Goal: Task Accomplishment & Management: Use online tool/utility

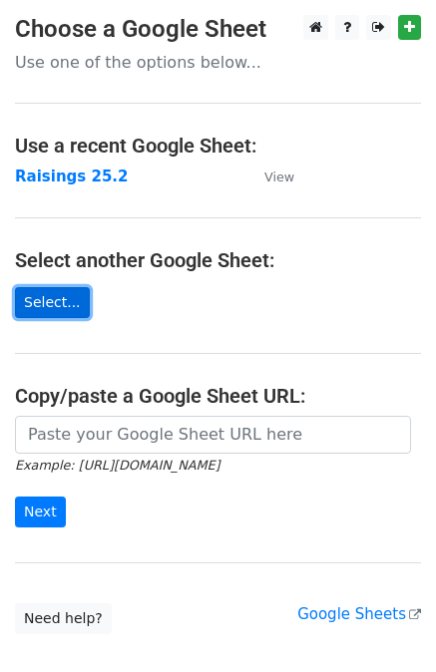
click at [62, 302] on link "Select..." at bounding box center [52, 302] width 75 height 31
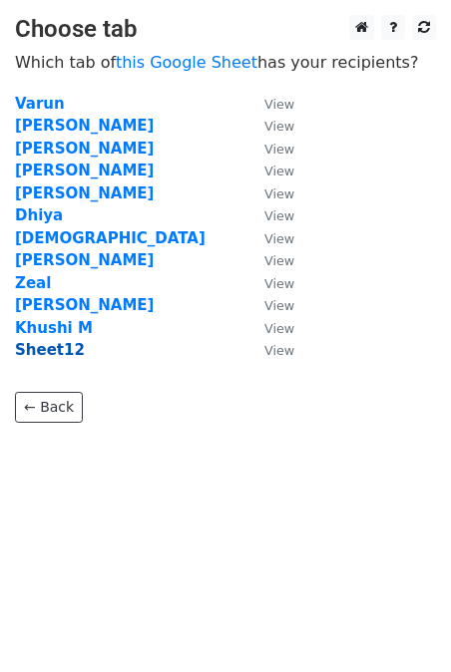
click at [64, 348] on strong "Sheet12" at bounding box center [50, 350] width 70 height 18
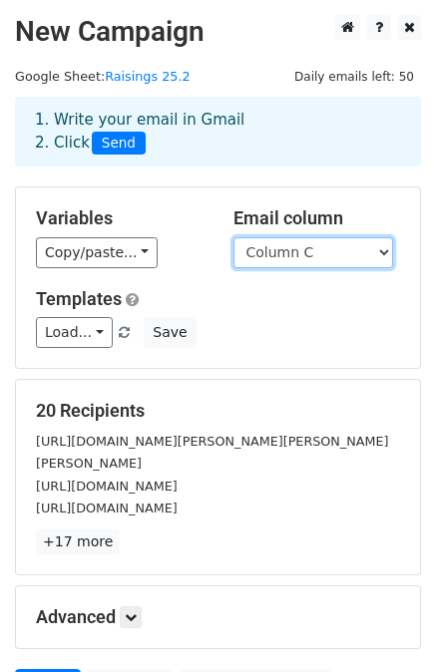
click at [378, 252] on select "Column A Column B Column C Column D Column E" at bounding box center [313, 252] width 160 height 31
select select "Column E"
click at [233, 237] on select "Column A Column B Column C Column D Column E" at bounding box center [313, 252] width 160 height 31
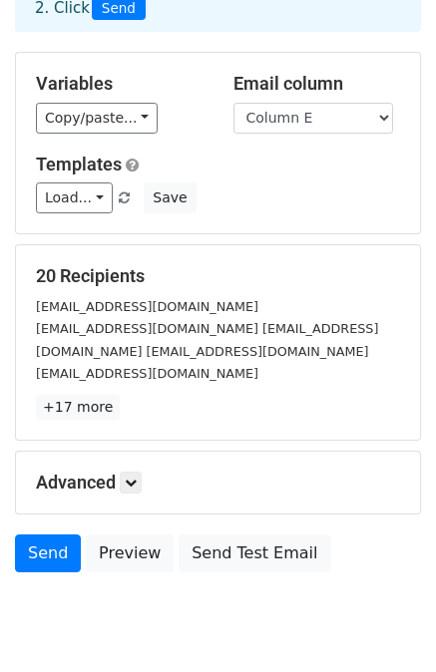
scroll to position [201, 0]
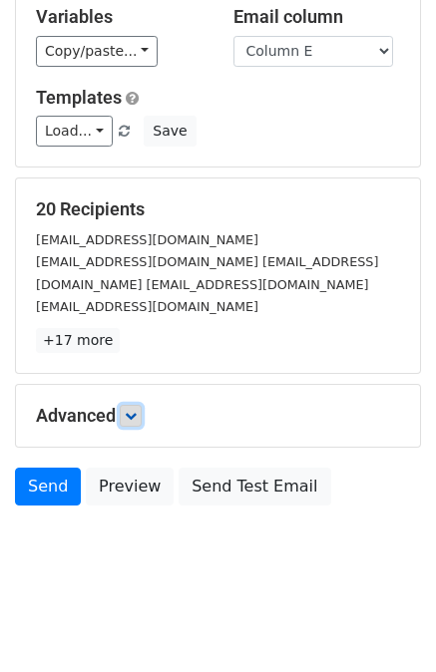
click at [134, 418] on icon at bounding box center [131, 416] width 12 height 12
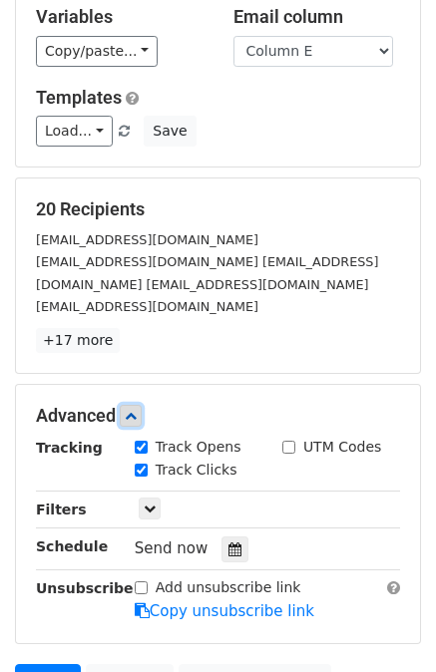
click at [134, 418] on icon at bounding box center [131, 416] width 12 height 12
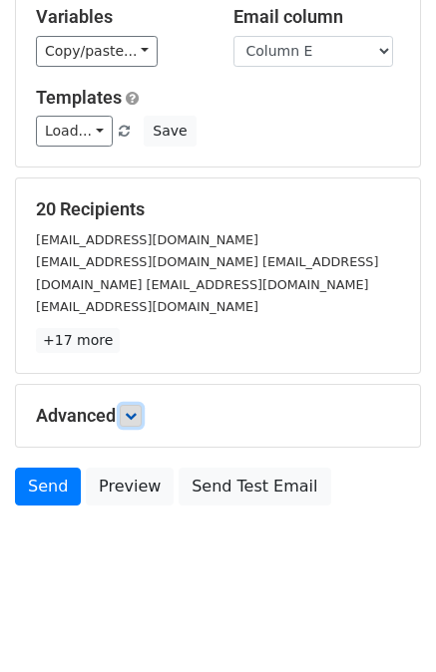
click at [134, 418] on icon at bounding box center [131, 416] width 12 height 12
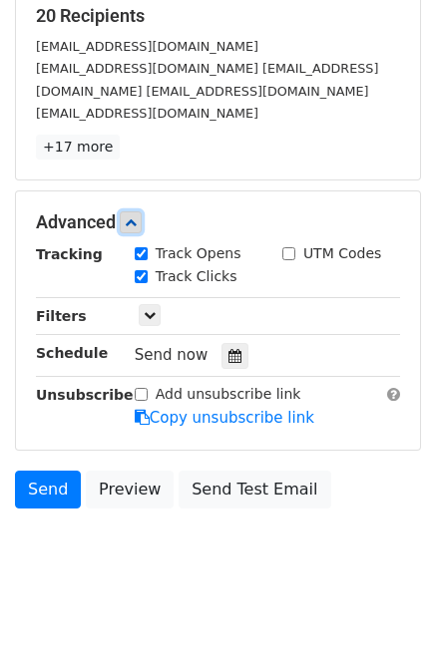
scroll to position [395, 0]
click at [137, 220] on icon at bounding box center [131, 222] width 12 height 12
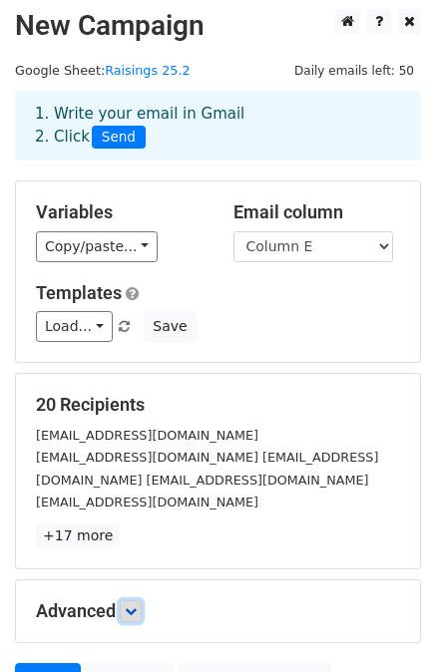
scroll to position [201, 0]
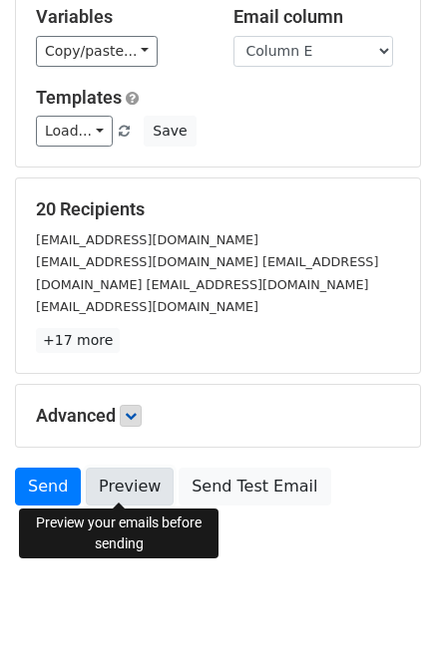
click at [120, 488] on link "Preview" at bounding box center [130, 487] width 88 height 38
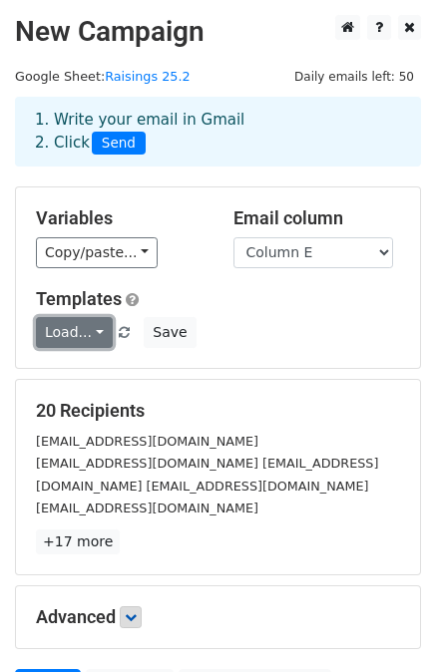
click at [93, 328] on link "Load..." at bounding box center [74, 332] width 77 height 31
click at [79, 329] on link "Load..." at bounding box center [74, 332] width 77 height 31
click at [235, 295] on h5 "Templates" at bounding box center [218, 299] width 364 height 22
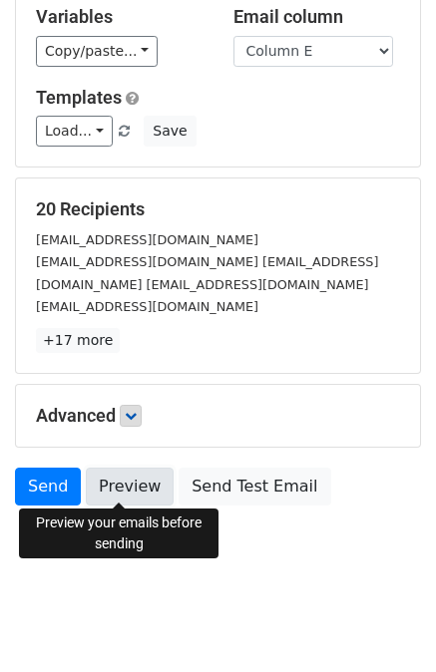
click at [116, 476] on link "Preview" at bounding box center [130, 487] width 88 height 38
click at [111, 474] on link "Preview" at bounding box center [130, 487] width 88 height 38
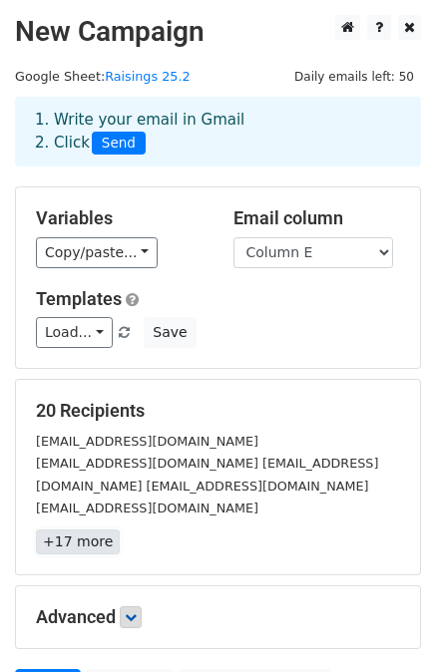
click at [75, 547] on link "+17 more" at bounding box center [78, 542] width 84 height 25
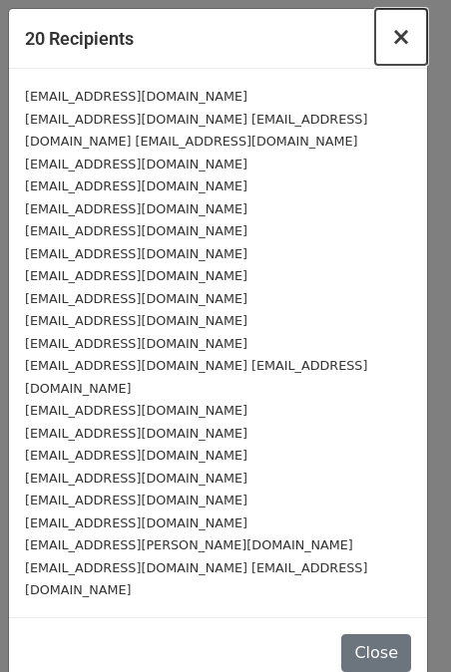
click at [402, 38] on span "×" at bounding box center [401, 37] width 20 height 28
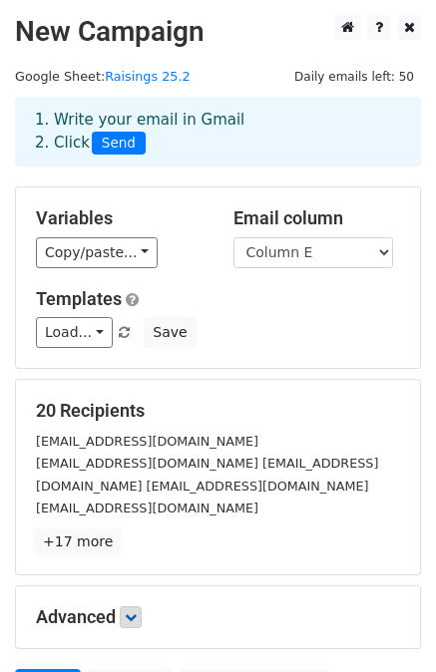
scroll to position [201, 0]
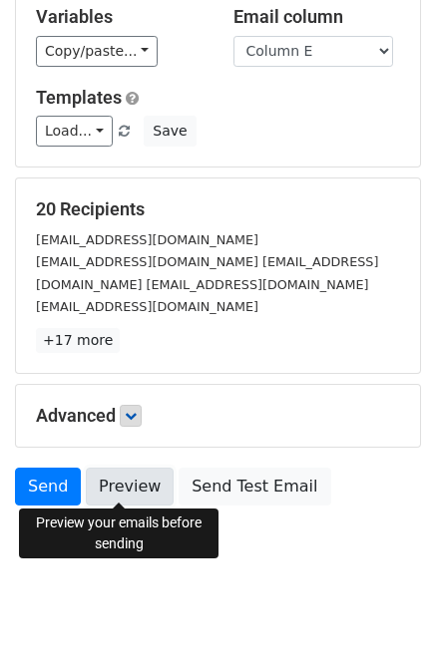
click at [106, 490] on link "Preview" at bounding box center [130, 487] width 88 height 38
click at [127, 487] on link "Preview" at bounding box center [130, 487] width 88 height 38
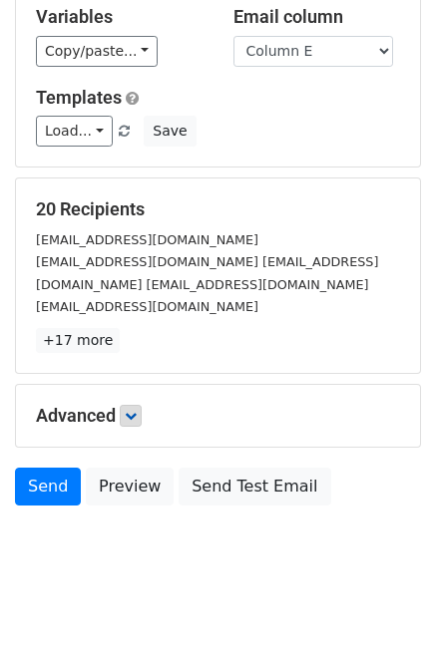
scroll to position [0, 0]
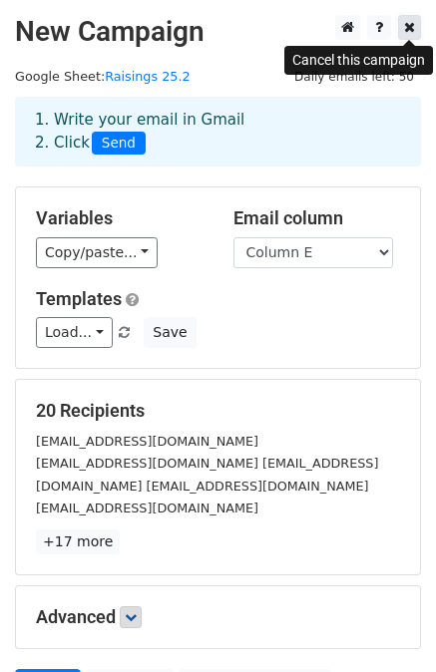
click at [409, 29] on icon at bounding box center [409, 27] width 11 height 14
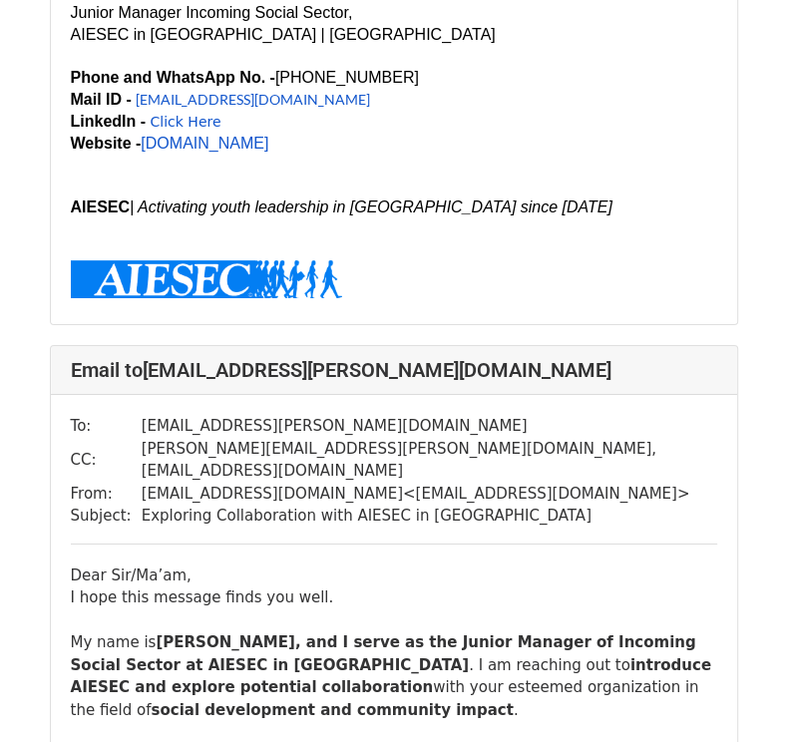
scroll to position [26690, 0]
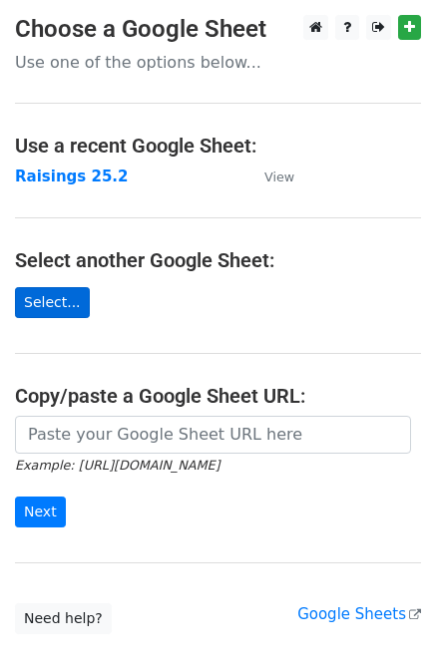
click at [46, 304] on link "Select..." at bounding box center [52, 302] width 75 height 31
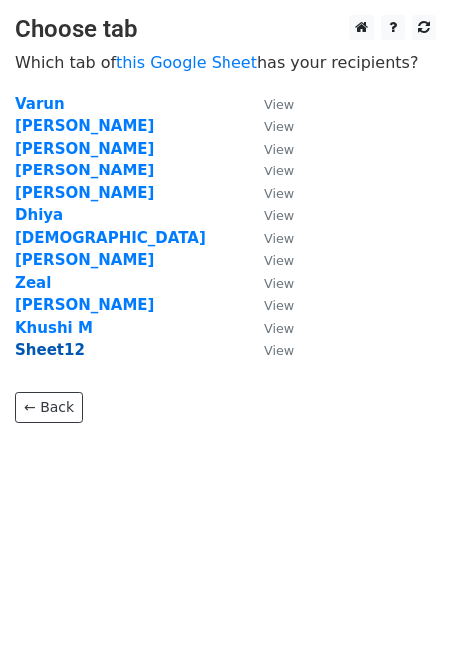
click at [53, 356] on strong "Sheet12" at bounding box center [50, 350] width 70 height 18
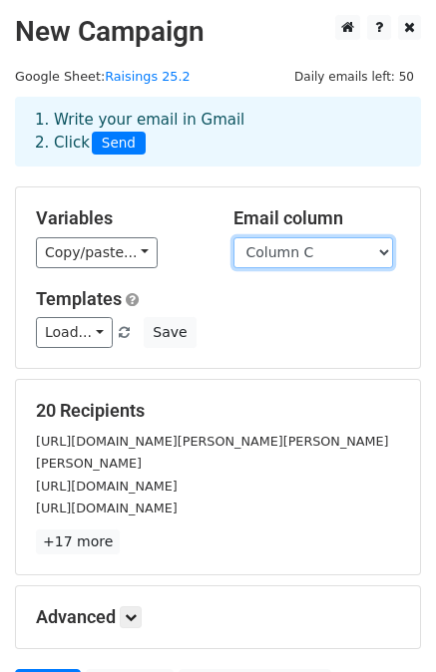
click at [374, 256] on select "Column A Column B Column C Column D Column E" at bounding box center [313, 252] width 160 height 31
select select "Column E"
click at [233, 237] on select "Column A Column B Column C Column D Column E" at bounding box center [313, 252] width 160 height 31
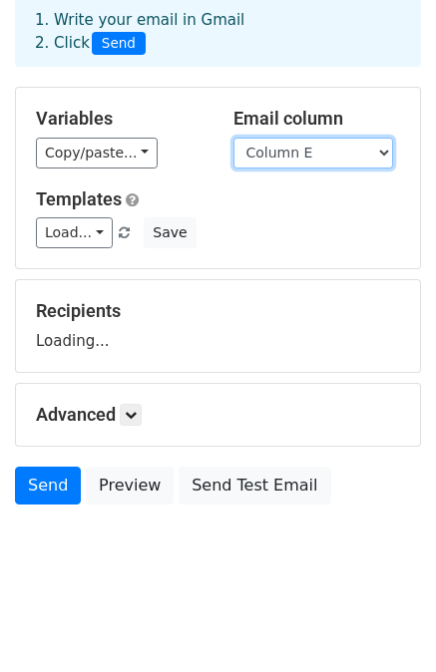
scroll to position [134, 0]
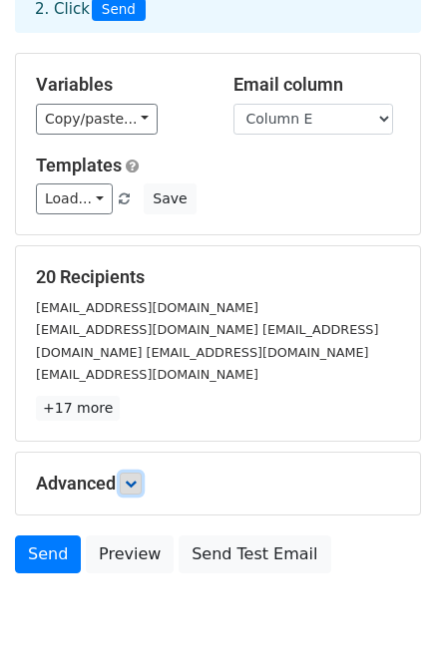
click at [132, 478] on icon at bounding box center [131, 484] width 12 height 12
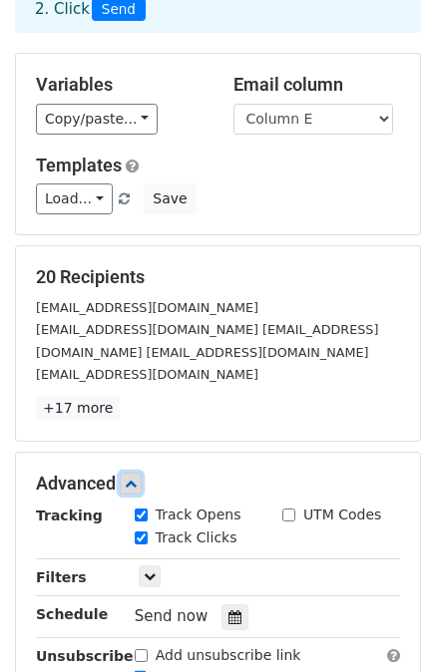
click at [132, 478] on icon at bounding box center [131, 484] width 12 height 12
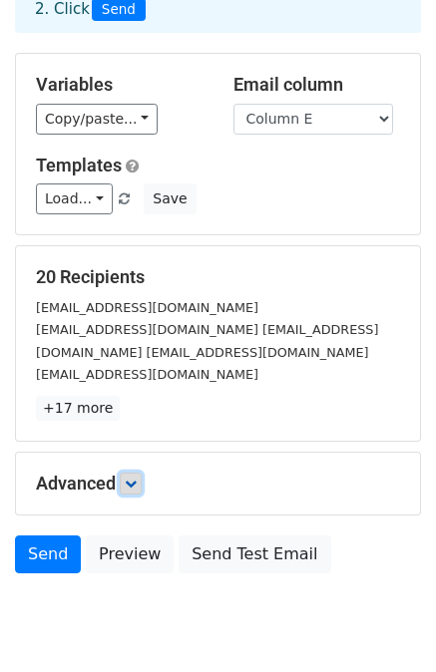
scroll to position [201, 0]
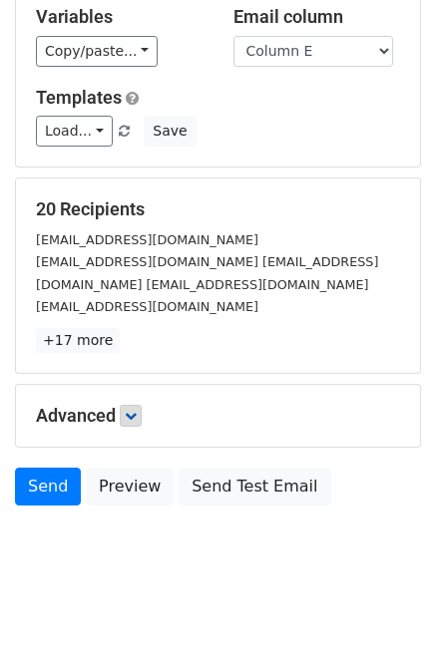
click at [131, 428] on div "Advanced Tracking Track Opens UTM Codes Track Clicks Filters Only include sprea…" at bounding box center [218, 416] width 404 height 62
click at [131, 423] on link at bounding box center [131, 416] width 22 height 22
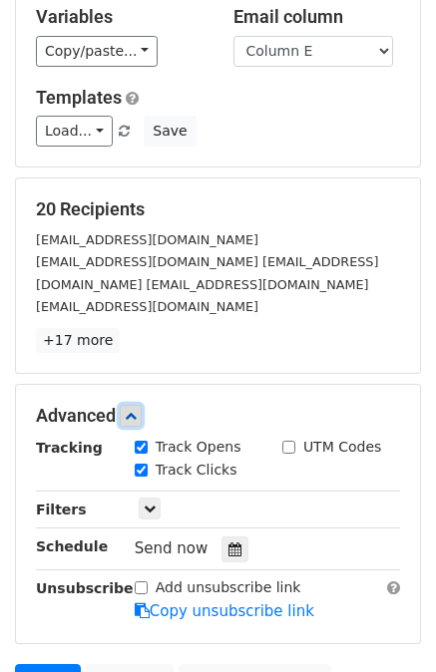
click at [131, 423] on link at bounding box center [131, 416] width 22 height 22
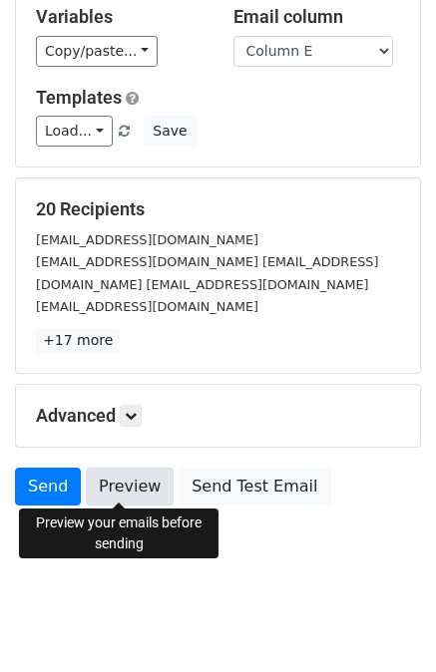
click at [127, 489] on link "Preview" at bounding box center [130, 487] width 88 height 38
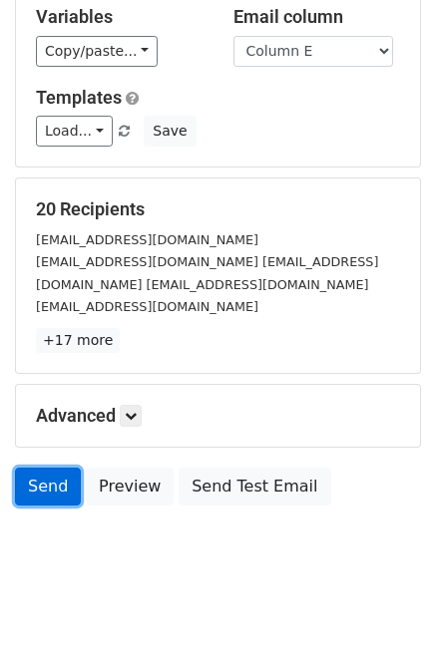
click at [53, 486] on link "Send" at bounding box center [48, 487] width 66 height 38
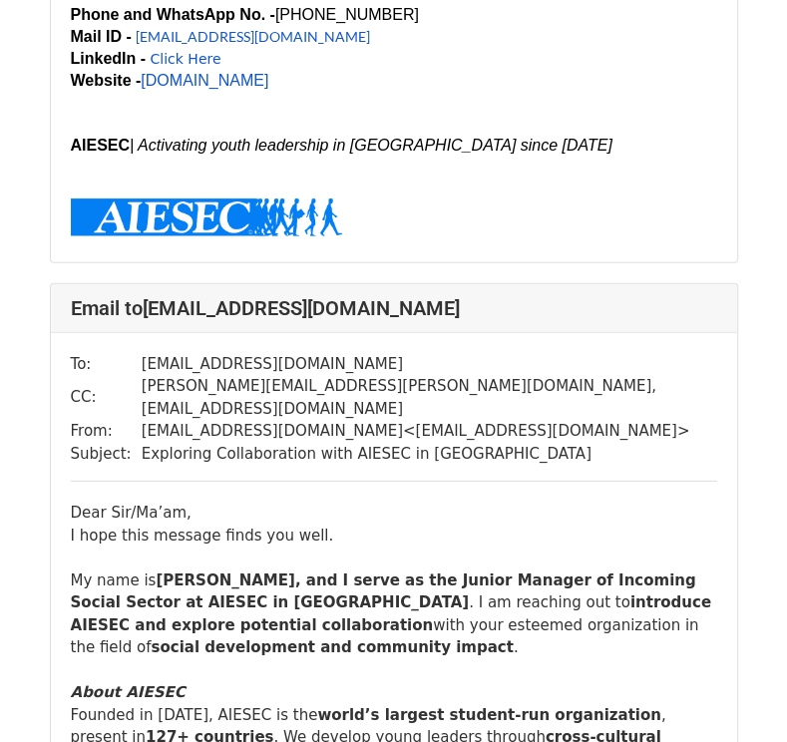
scroll to position [2911, 0]
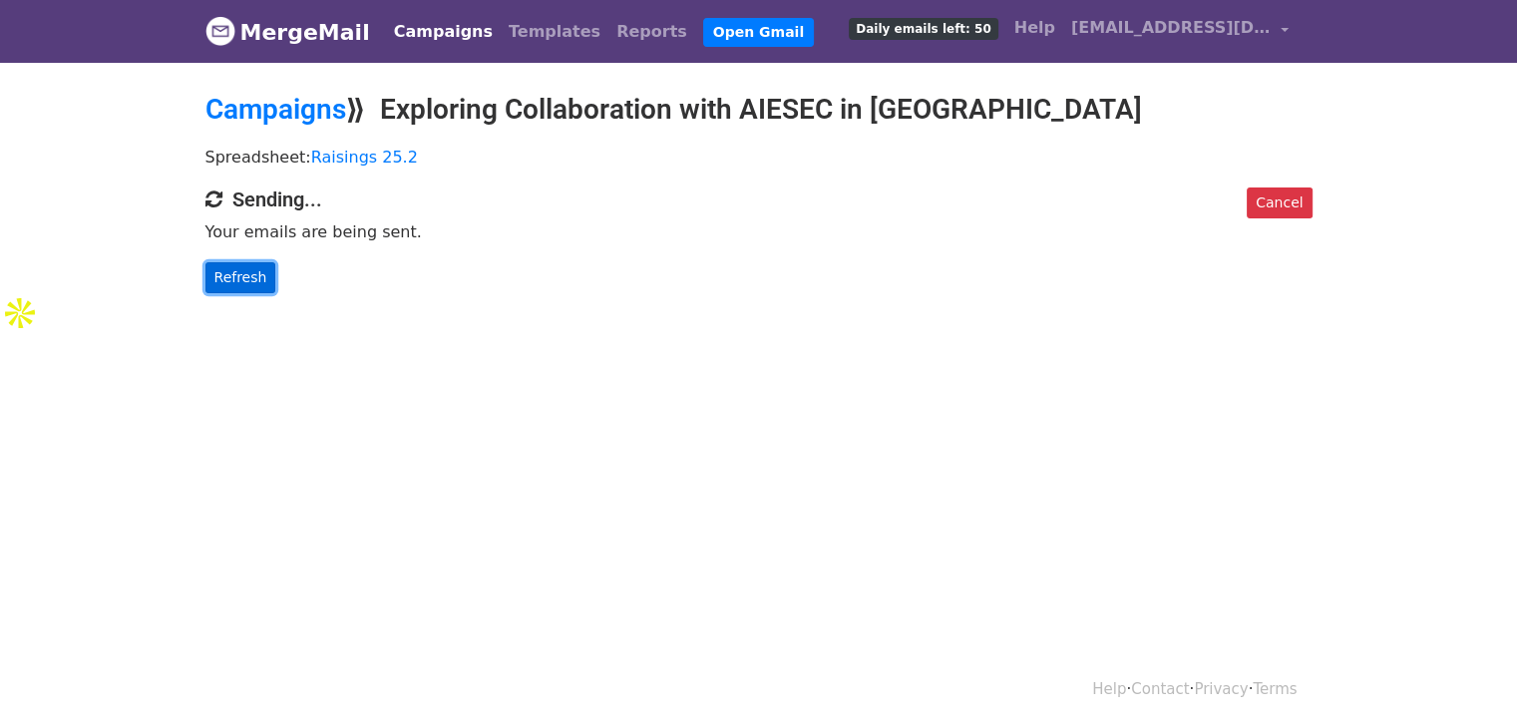
click at [229, 273] on link "Refresh" at bounding box center [240, 277] width 71 height 31
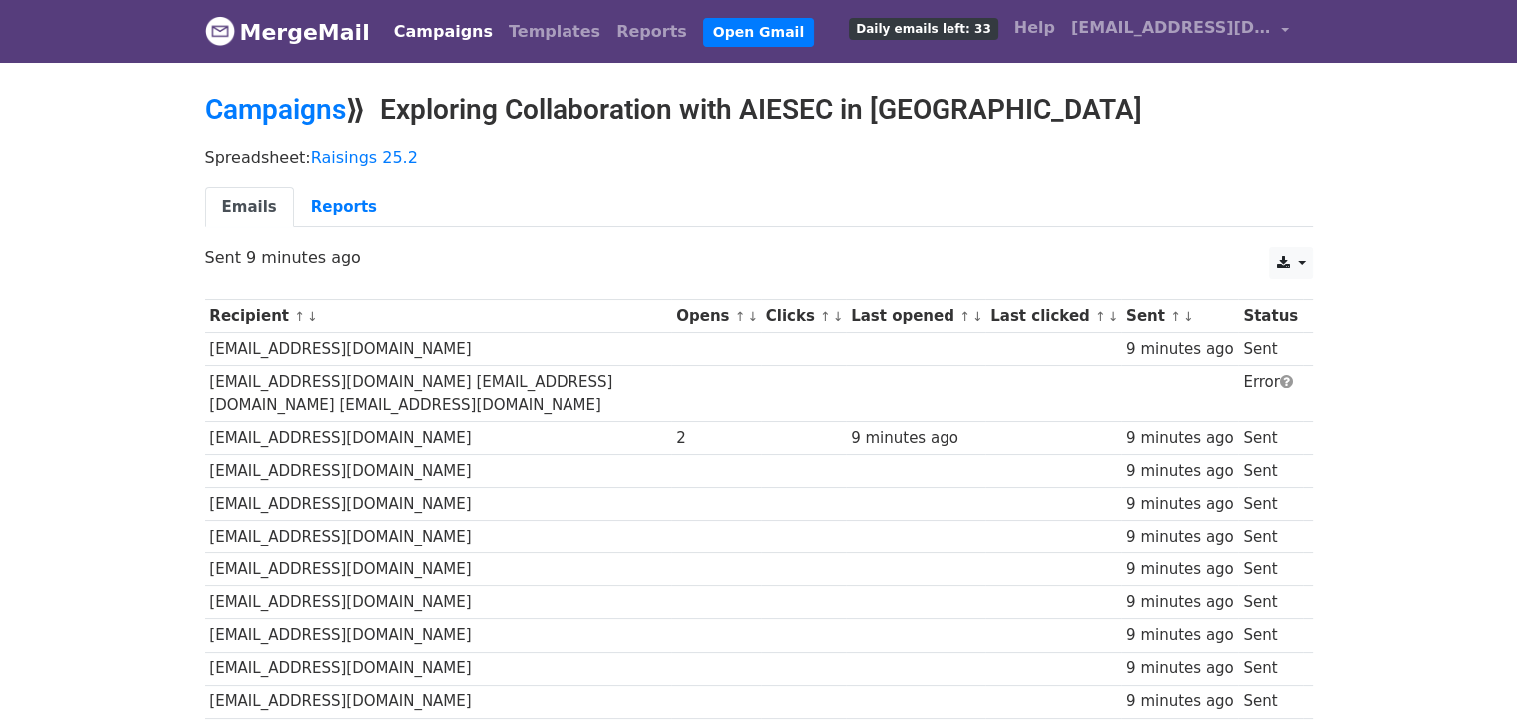
scroll to position [436, 0]
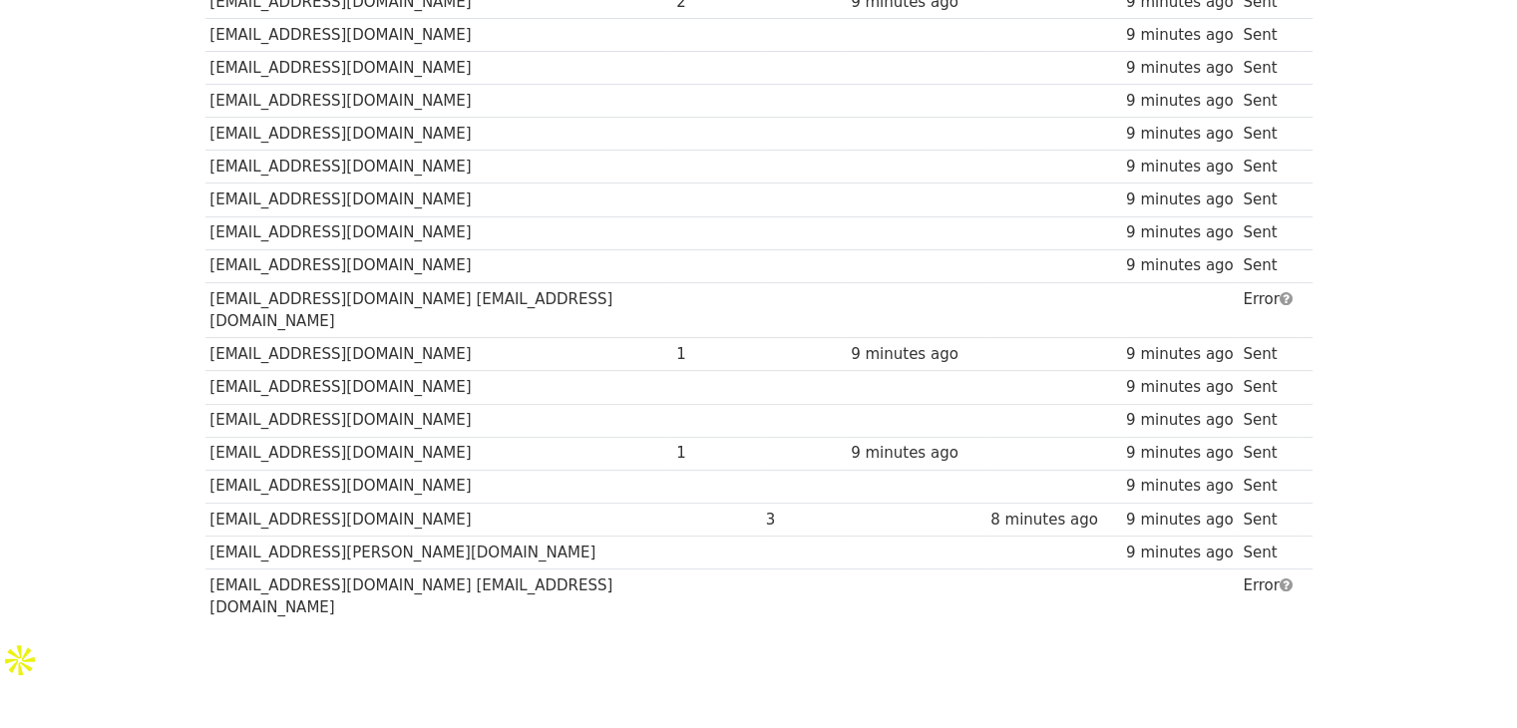
click at [542, 569] on td "[EMAIL_ADDRESS][DOMAIN_NAME] [EMAIL_ADDRESS][DOMAIN_NAME]" at bounding box center [438, 596] width 467 height 55
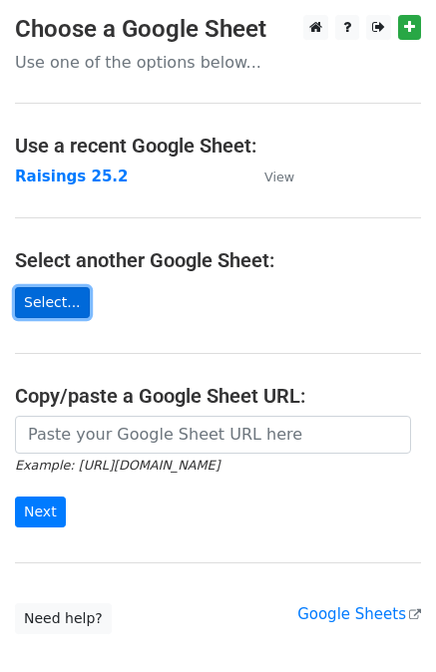
click at [43, 304] on link "Select..." at bounding box center [52, 302] width 75 height 31
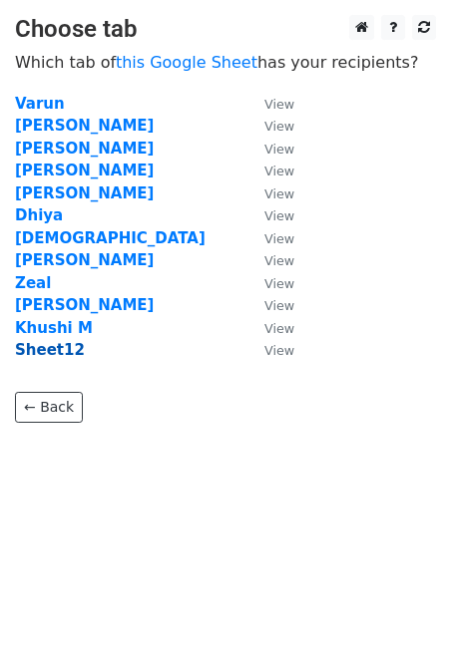
click at [50, 351] on strong "Sheet12" at bounding box center [50, 350] width 70 height 18
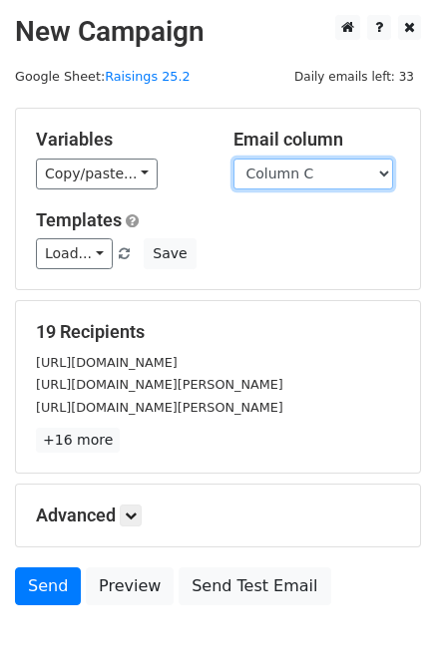
click at [367, 177] on select "Column A Column B Column C Column D Column E" at bounding box center [313, 174] width 160 height 31
select select "Column E"
click at [233, 159] on select "Column A Column B Column C Column D Column E" at bounding box center [313, 174] width 160 height 31
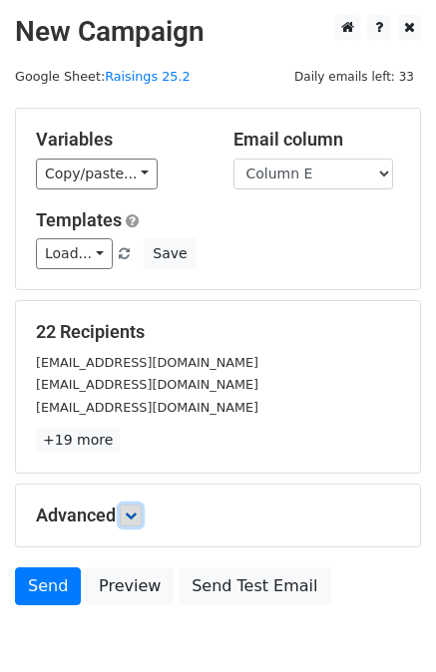
click at [137, 516] on icon at bounding box center [131, 516] width 12 height 12
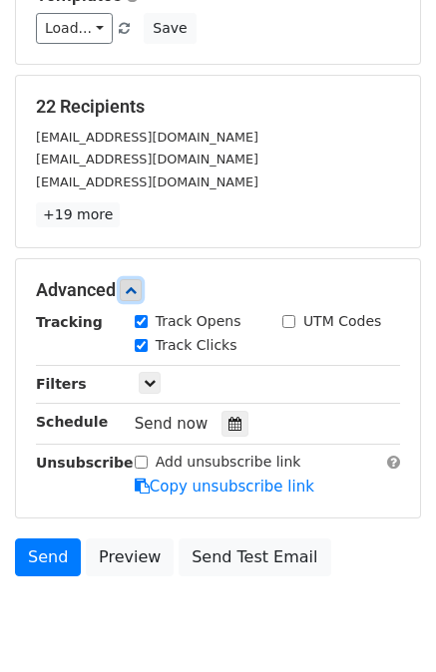
scroll to position [295, 0]
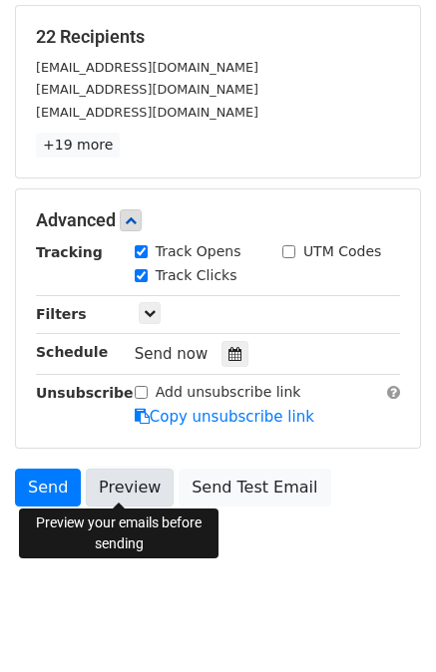
click at [132, 486] on link "Preview" at bounding box center [130, 488] width 88 height 38
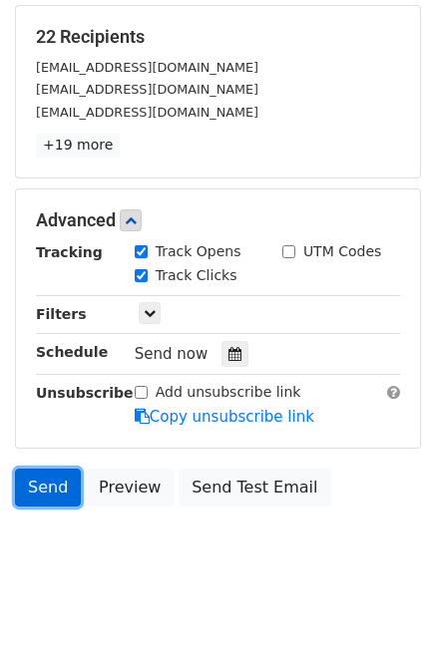
click at [51, 484] on link "Send" at bounding box center [48, 488] width 66 height 38
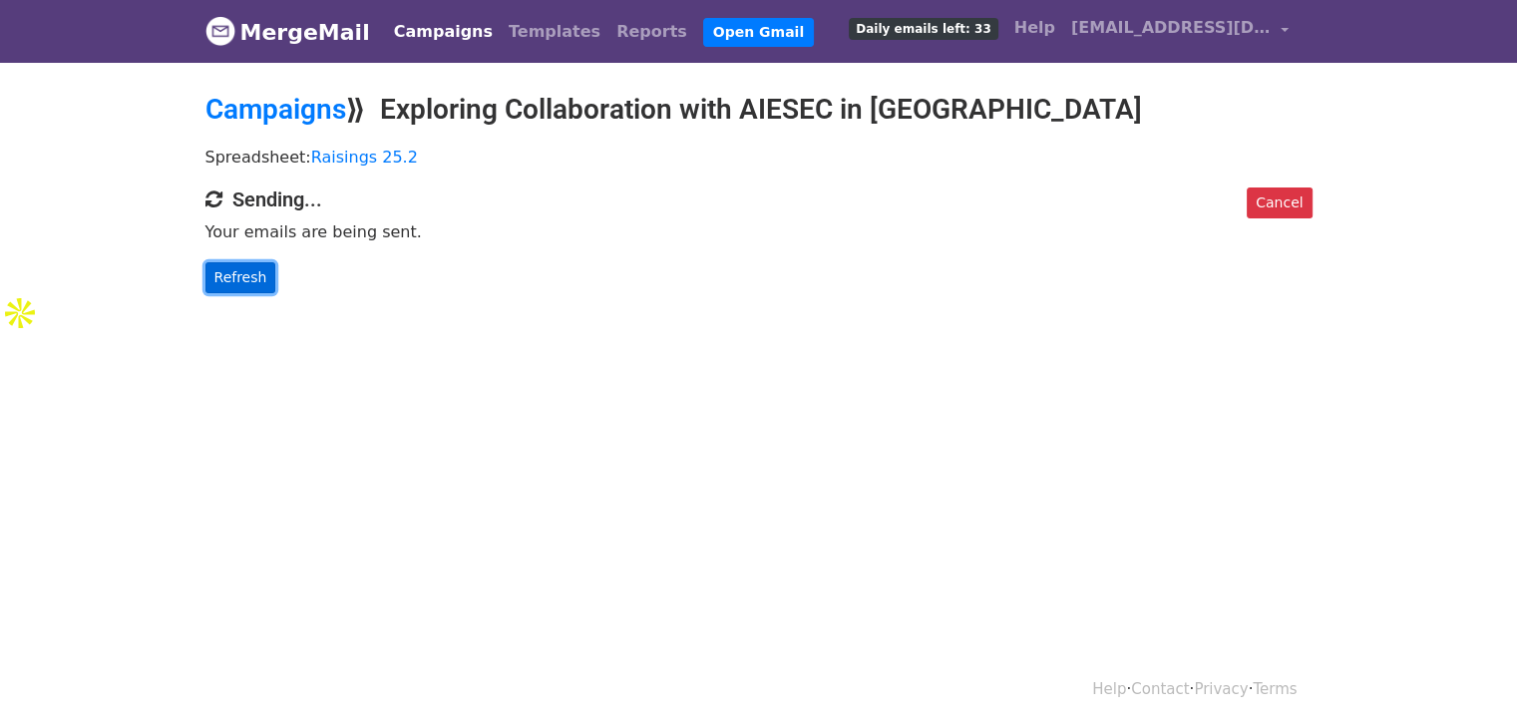
click at [245, 283] on link "Refresh" at bounding box center [240, 277] width 71 height 31
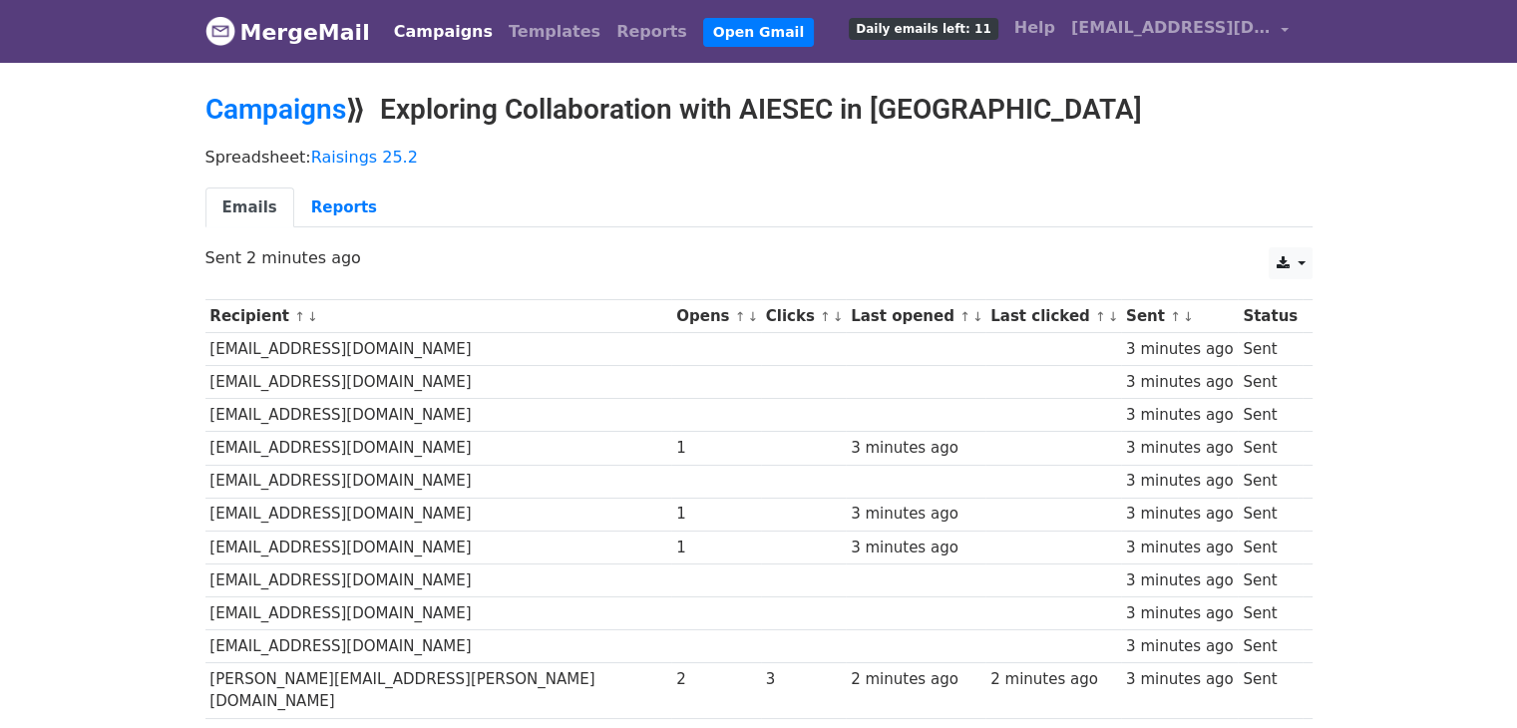
click at [991, 30] on span "Daily emails left: 11" at bounding box center [923, 29] width 149 height 22
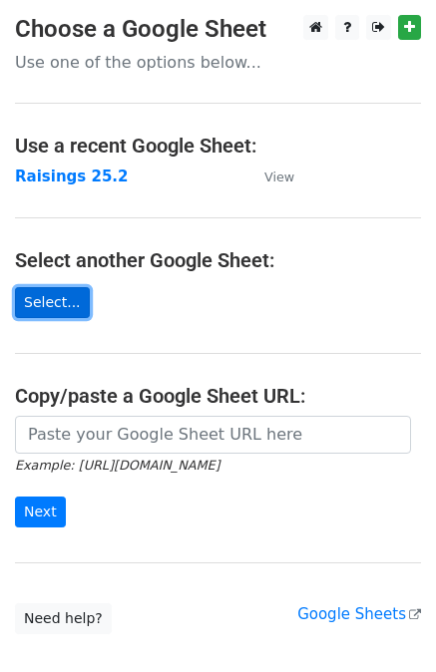
click at [52, 301] on link "Select..." at bounding box center [52, 302] width 75 height 31
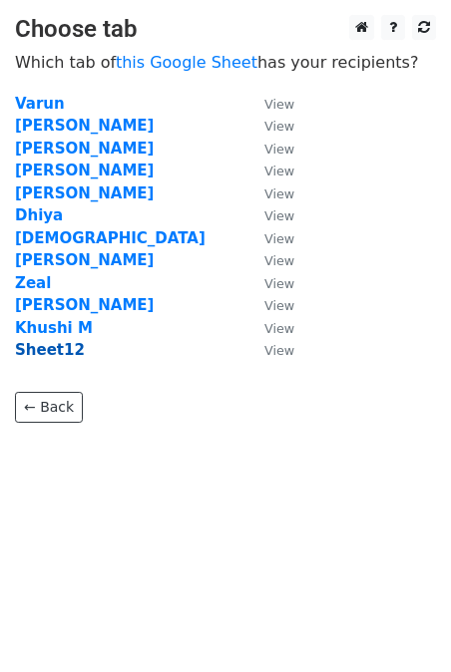
click at [55, 350] on strong "Sheet12" at bounding box center [50, 350] width 70 height 18
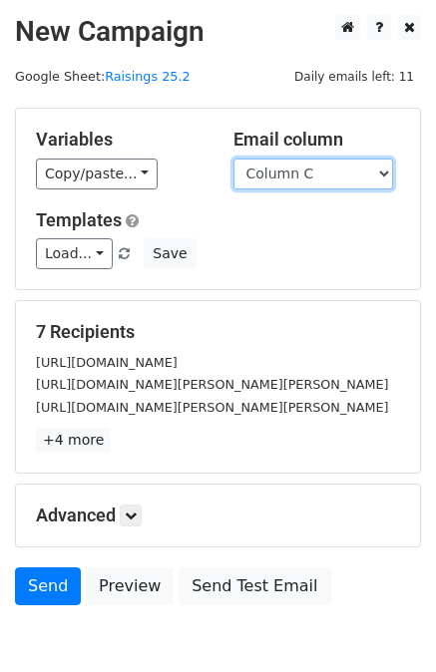
click at [374, 180] on select "Column A Column B Column C Column D Column E" at bounding box center [313, 174] width 160 height 31
select select "Column E"
click at [233, 159] on select "Column A Column B Column C Column D Column E" at bounding box center [313, 174] width 160 height 31
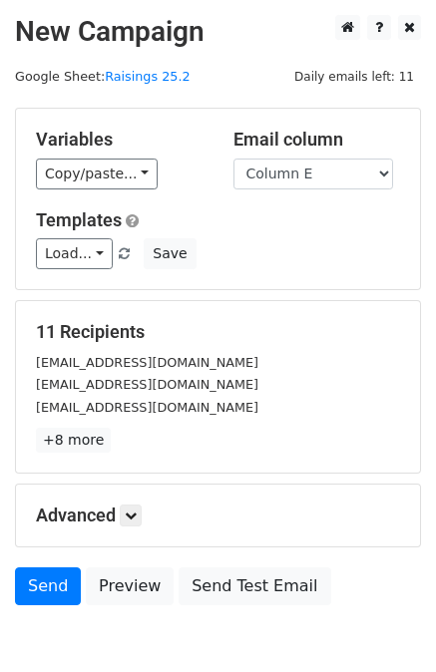
scroll to position [100, 0]
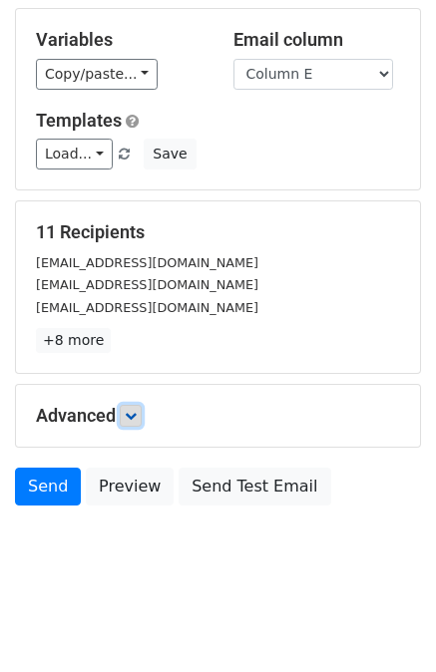
click at [131, 417] on icon at bounding box center [131, 416] width 12 height 12
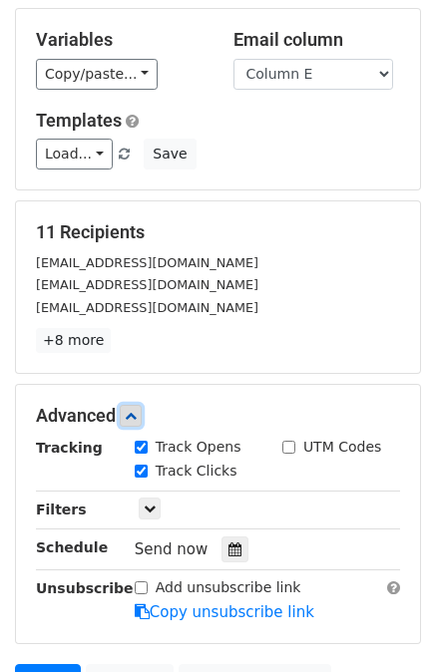
click at [131, 417] on icon at bounding box center [131, 416] width 12 height 12
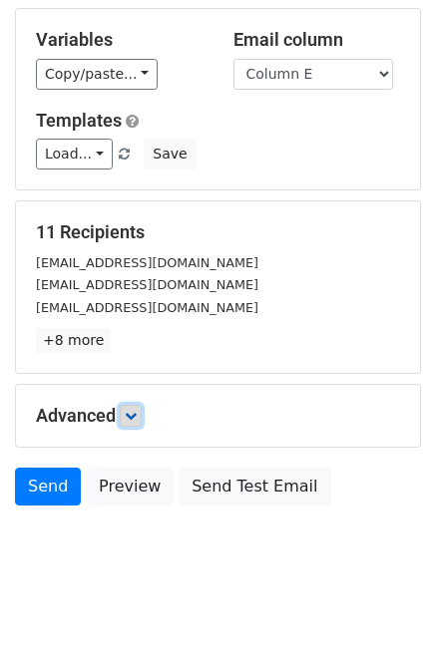
click at [133, 410] on icon at bounding box center [131, 416] width 12 height 12
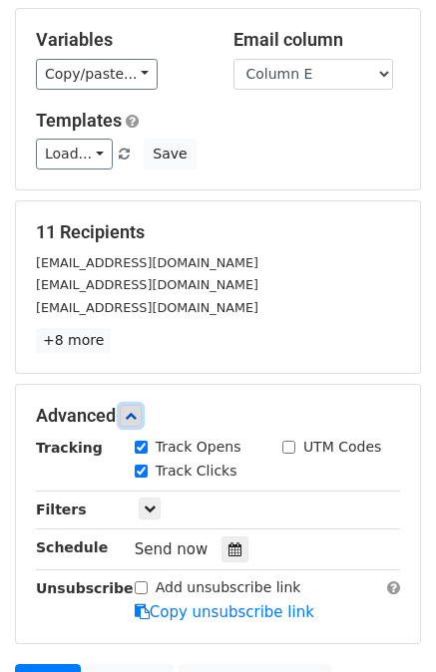
click at [133, 410] on icon at bounding box center [131, 416] width 12 height 12
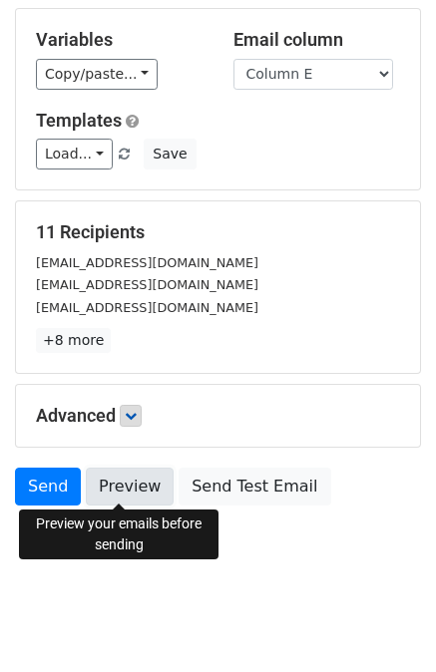
click at [120, 488] on link "Preview" at bounding box center [130, 487] width 88 height 38
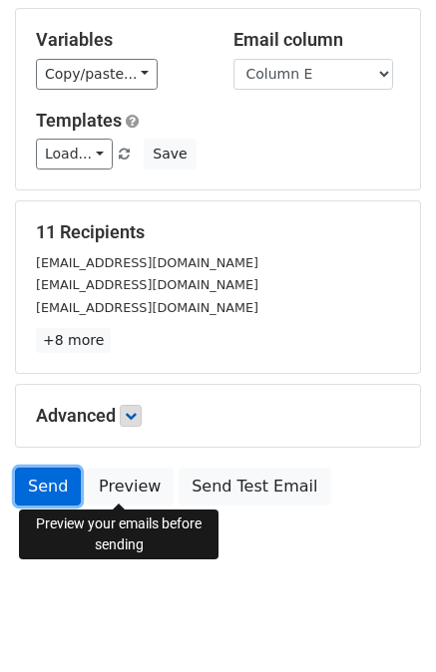
click at [44, 493] on link "Send" at bounding box center [48, 487] width 66 height 38
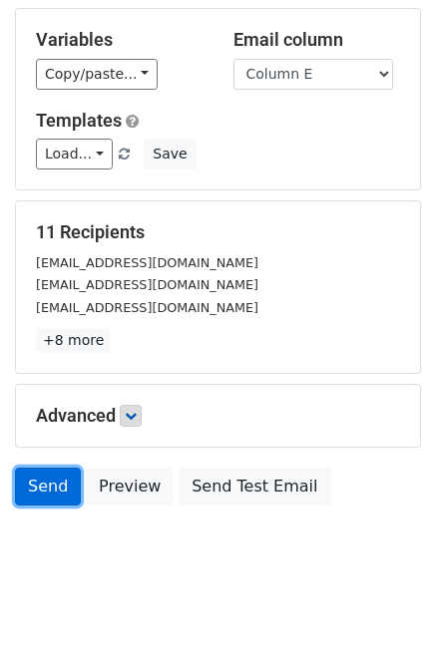
click at [37, 486] on link "Send" at bounding box center [48, 487] width 66 height 38
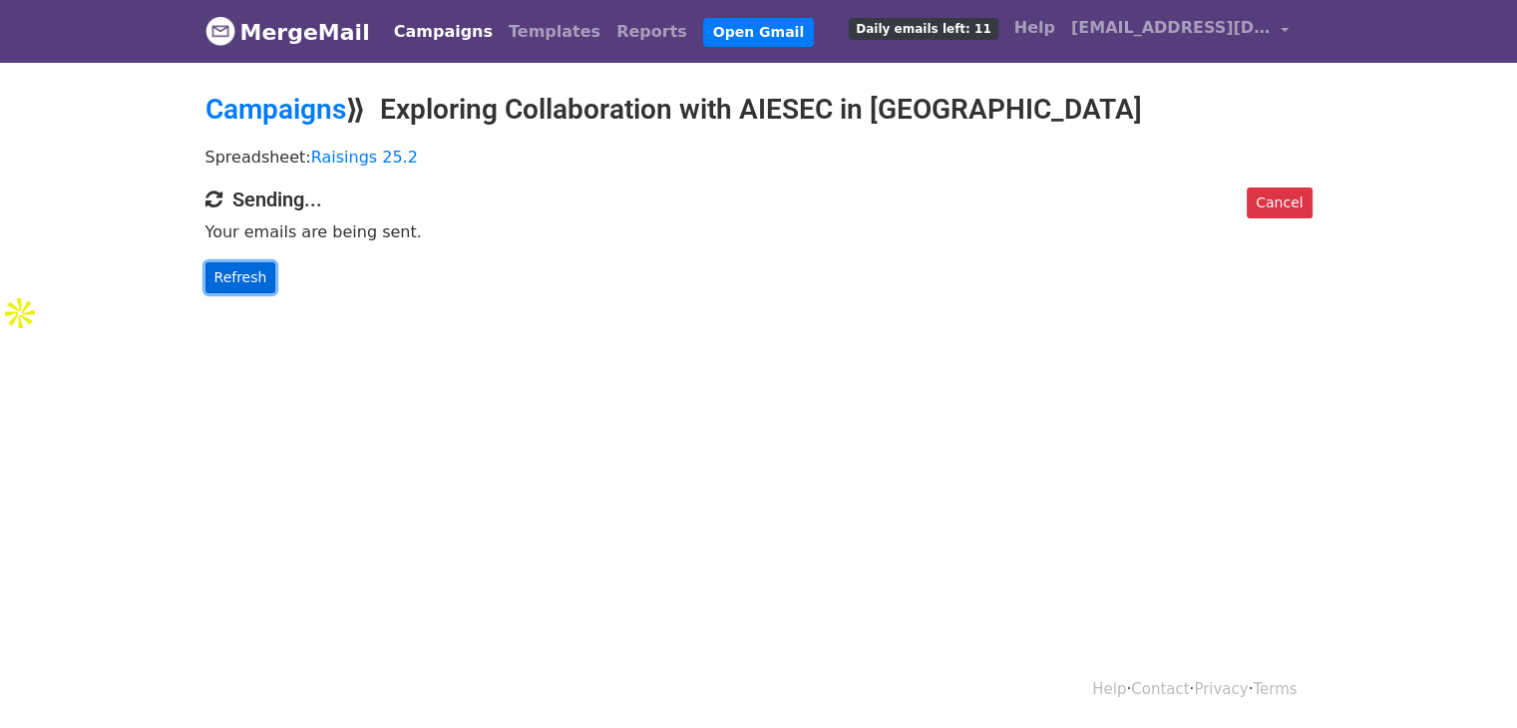
click at [239, 263] on link "Refresh" at bounding box center [240, 277] width 71 height 31
